Goal: Task Accomplishment & Management: Manage account settings

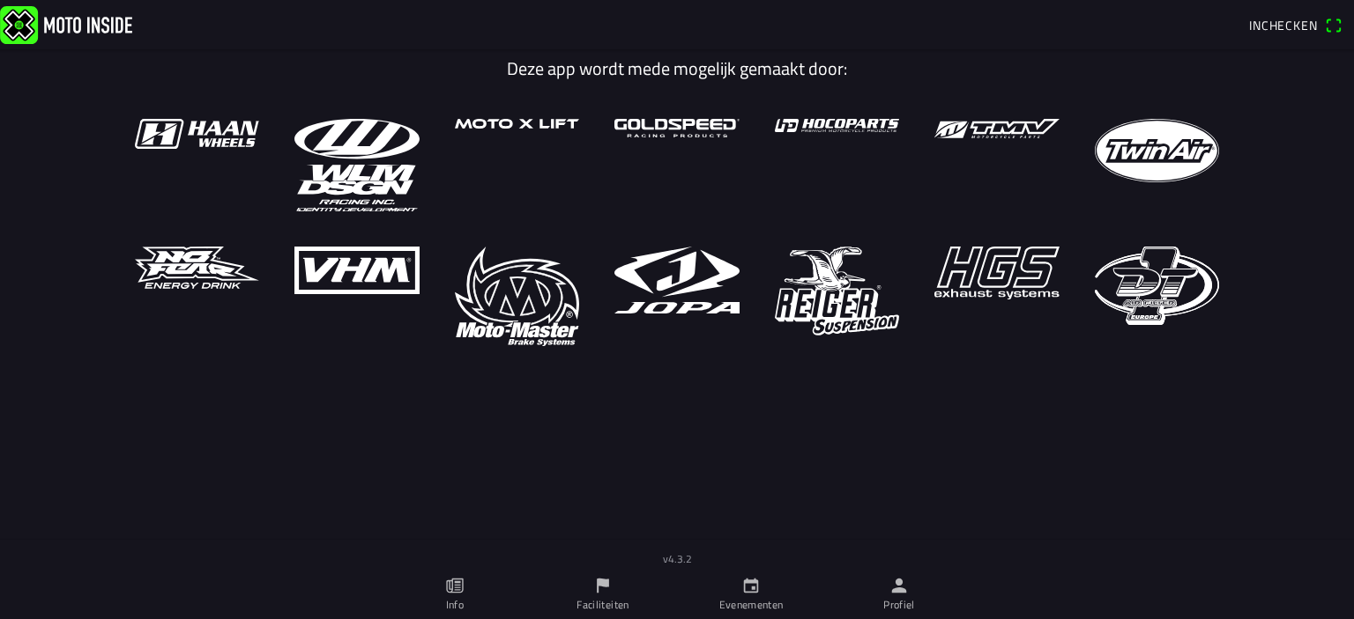
click at [899, 605] on ion-label "Profiel" at bounding box center [899, 605] width 32 height 16
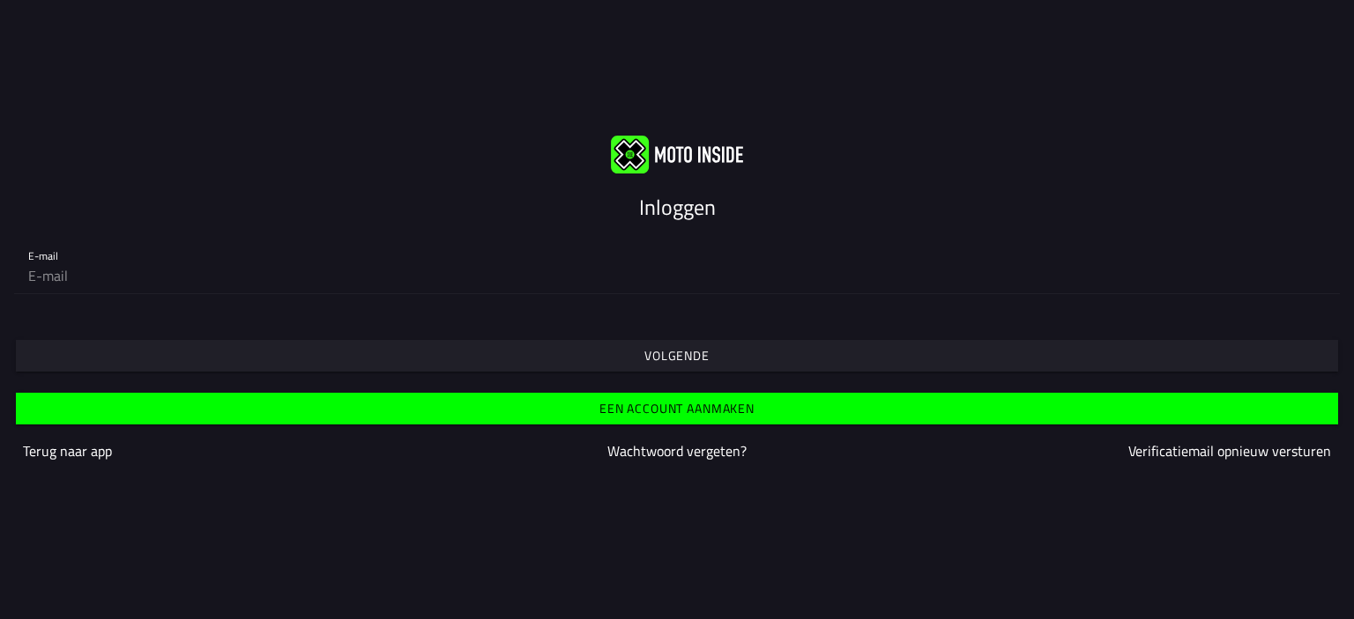
click at [94, 275] on input "email" at bounding box center [676, 275] width 1297 height 35
